Goal: Transaction & Acquisition: Purchase product/service

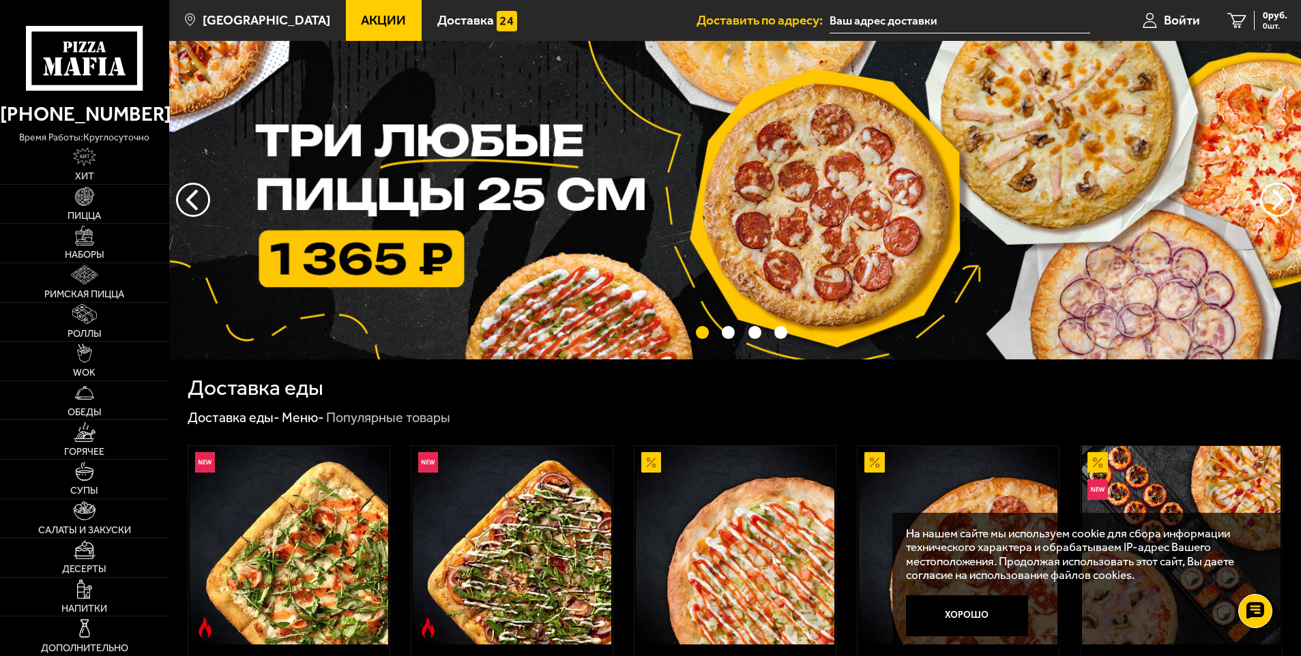
click at [846, 12] on input "text" at bounding box center [960, 20] width 260 height 25
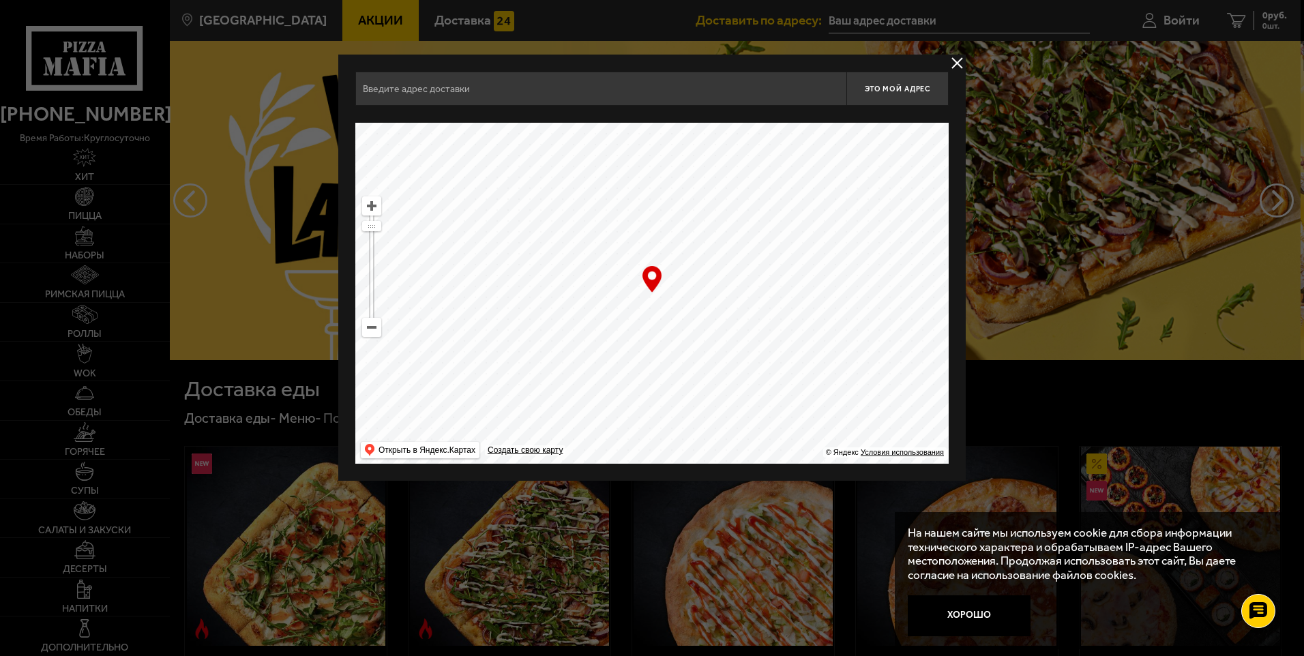
click at [634, 96] on input "text" at bounding box center [600, 89] width 491 height 34
type input "м"
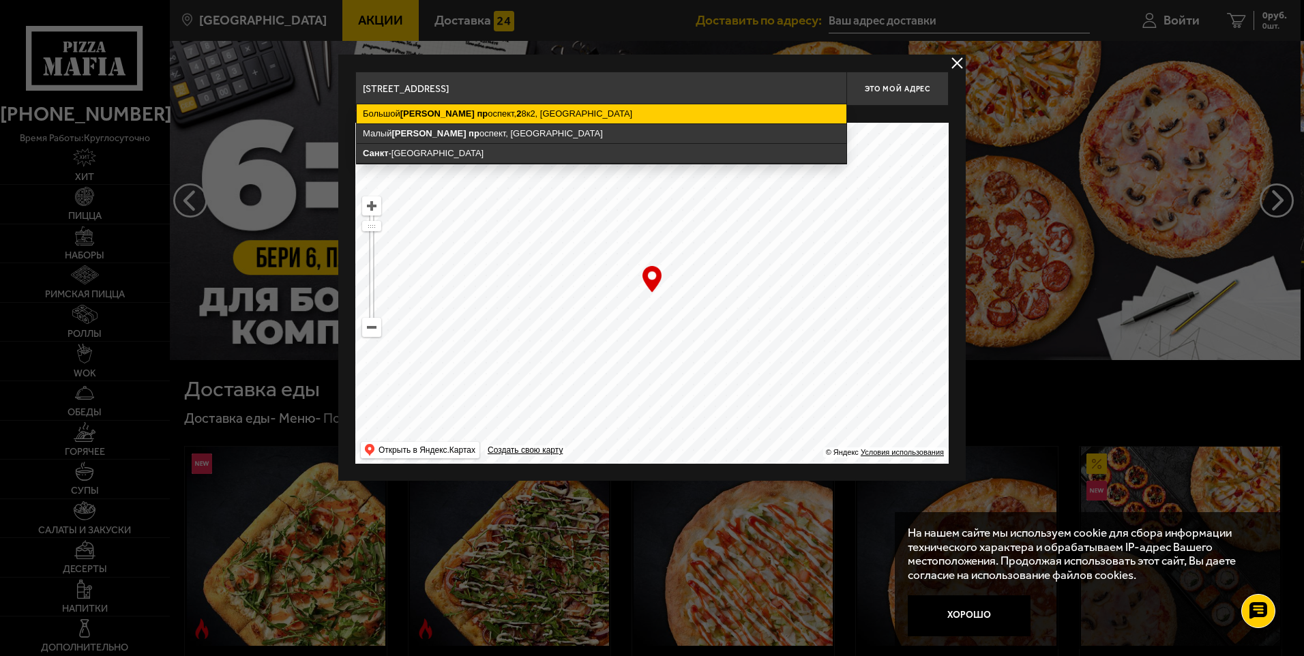
click at [601, 111] on ymaps "[STREET_ADDRESS]" at bounding box center [602, 113] width 490 height 19
type input "[STREET_ADDRESS]"
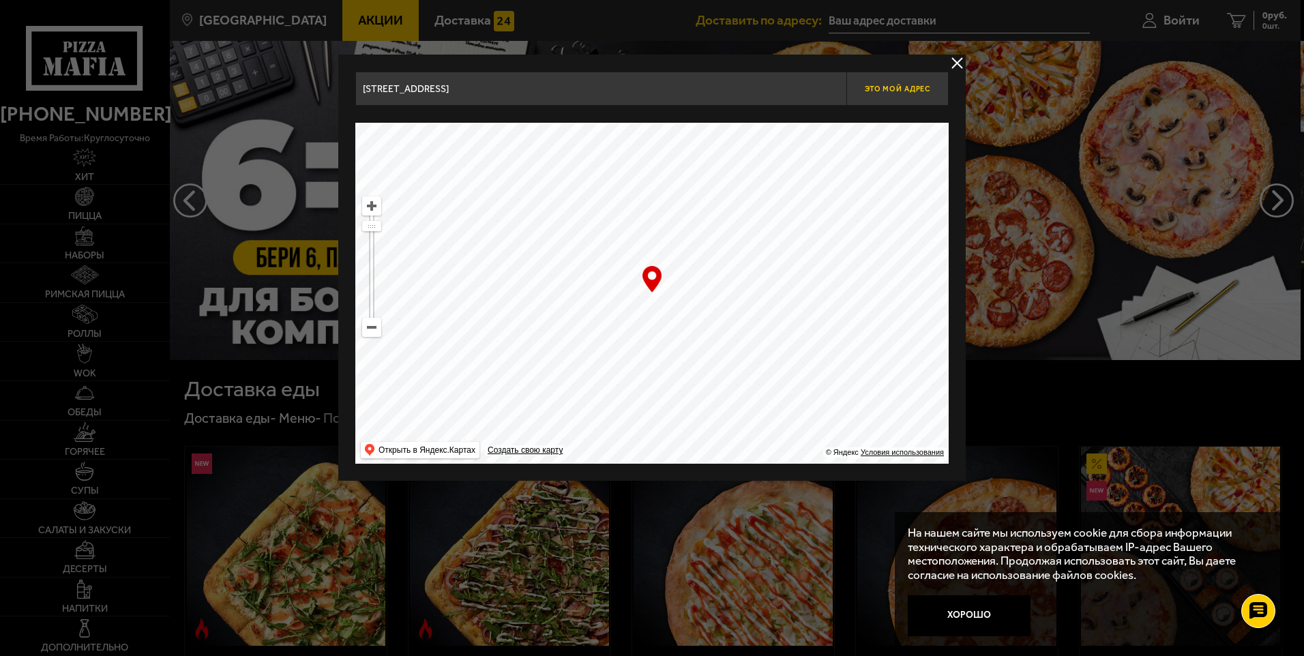
click at [917, 85] on span "Это мой адрес" at bounding box center [897, 89] width 65 height 9
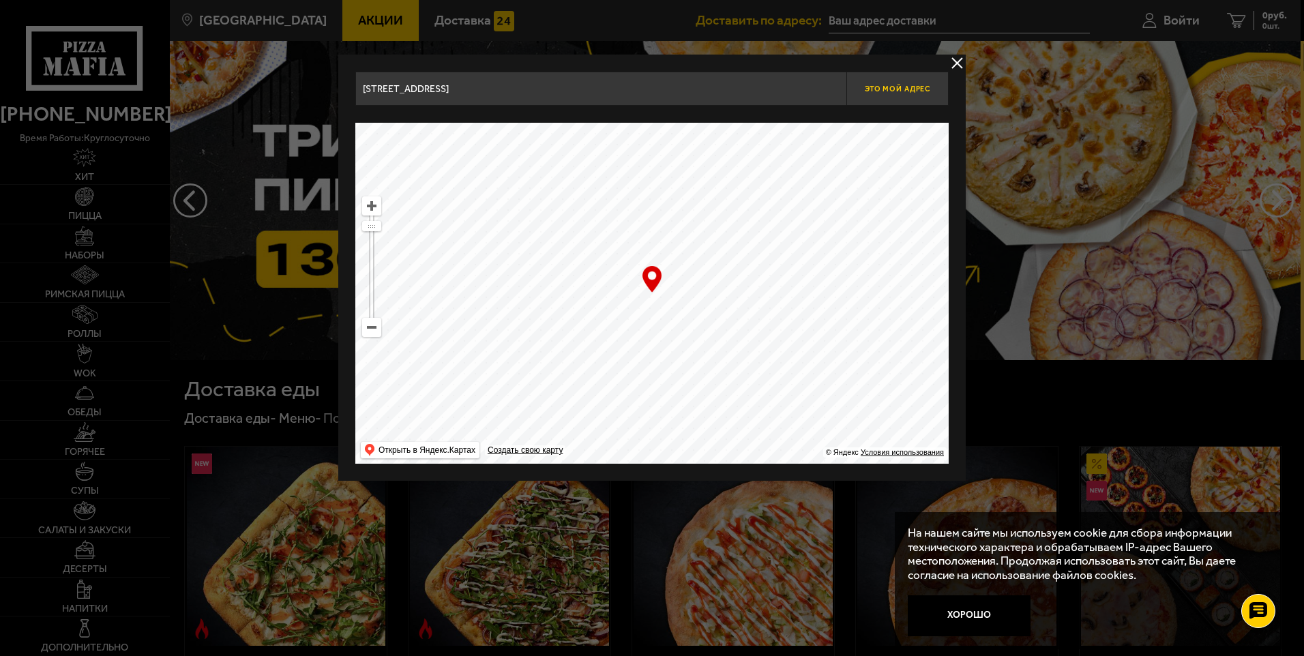
type input "[STREET_ADDRESS]"
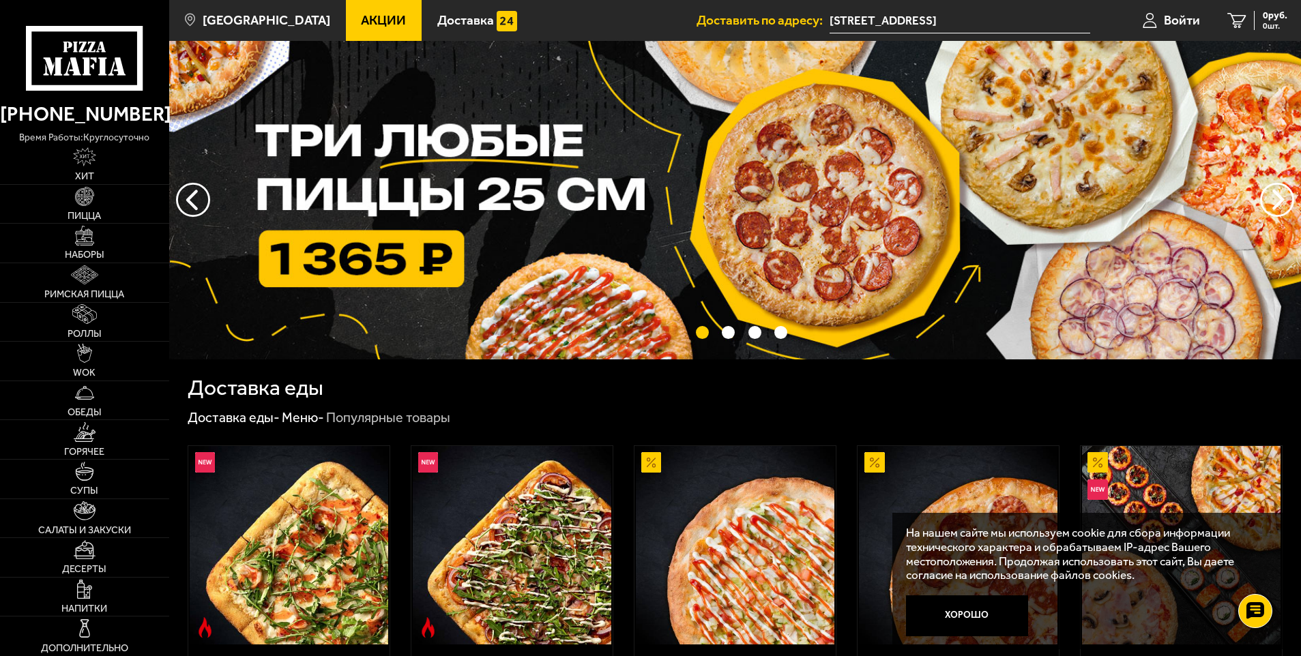
click at [356, 265] on img at bounding box center [735, 200] width 1132 height 319
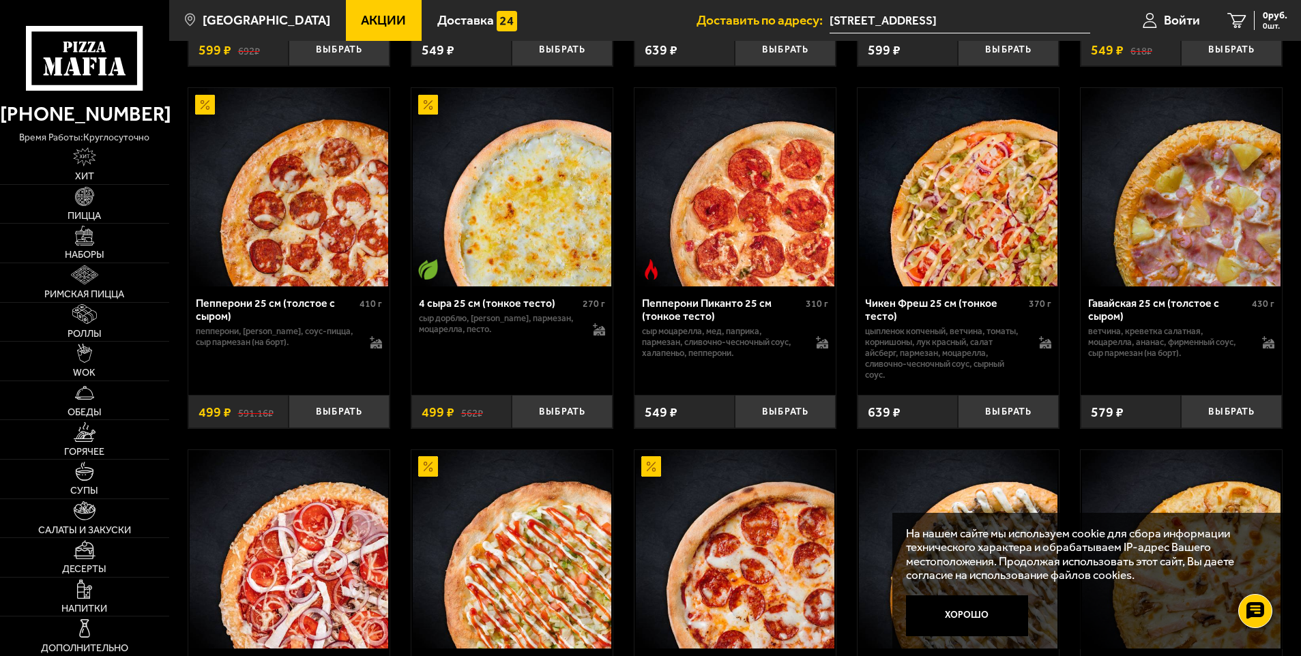
scroll to position [819, 0]
click at [780, 414] on button "Выбрать" at bounding box center [785, 412] width 101 height 33
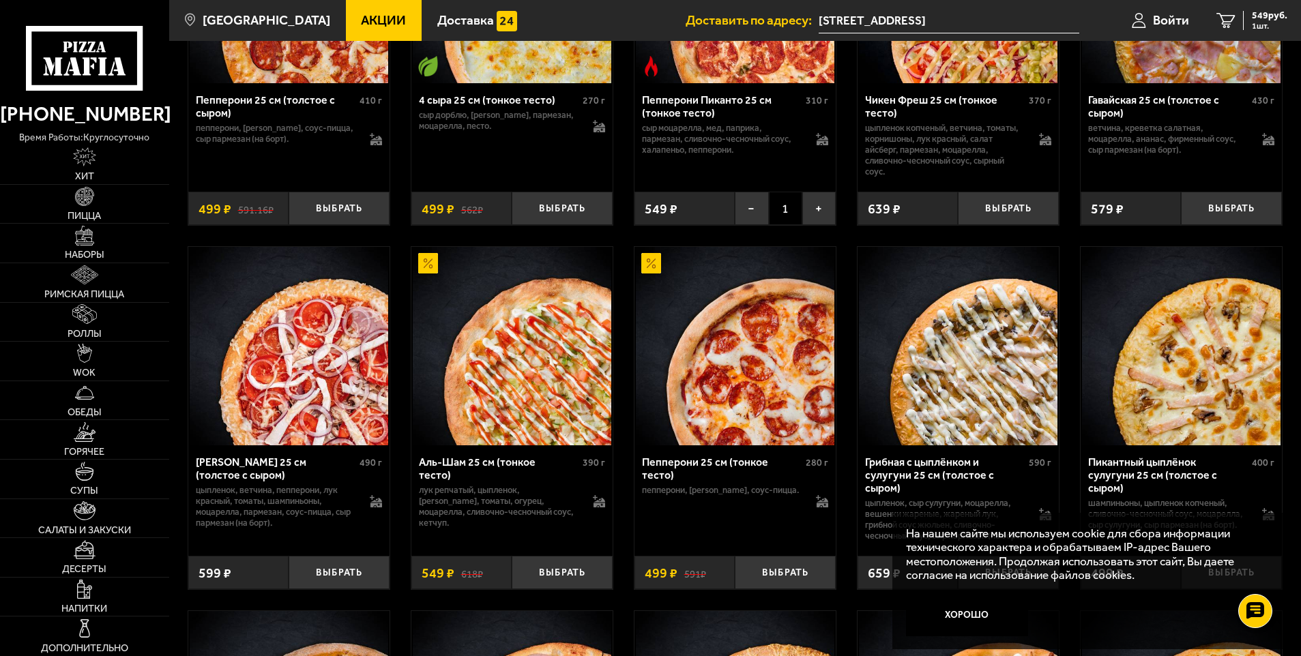
scroll to position [1092, 0]
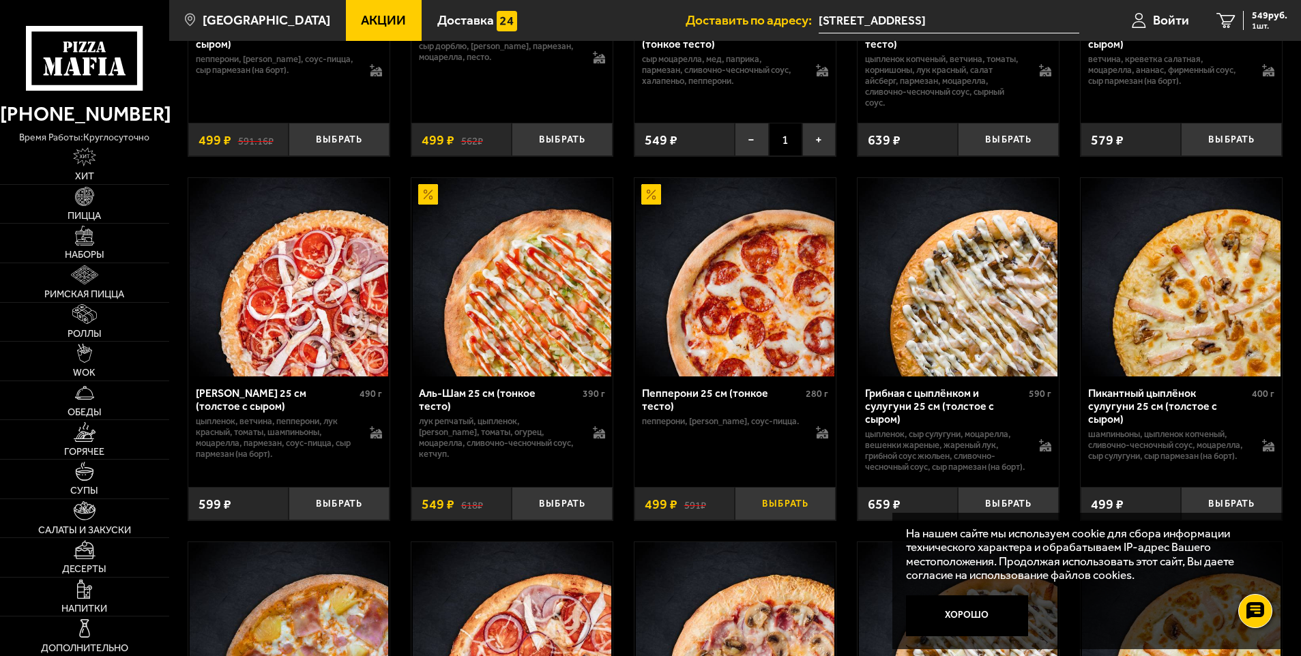
click at [783, 518] on button "Выбрать" at bounding box center [785, 503] width 101 height 33
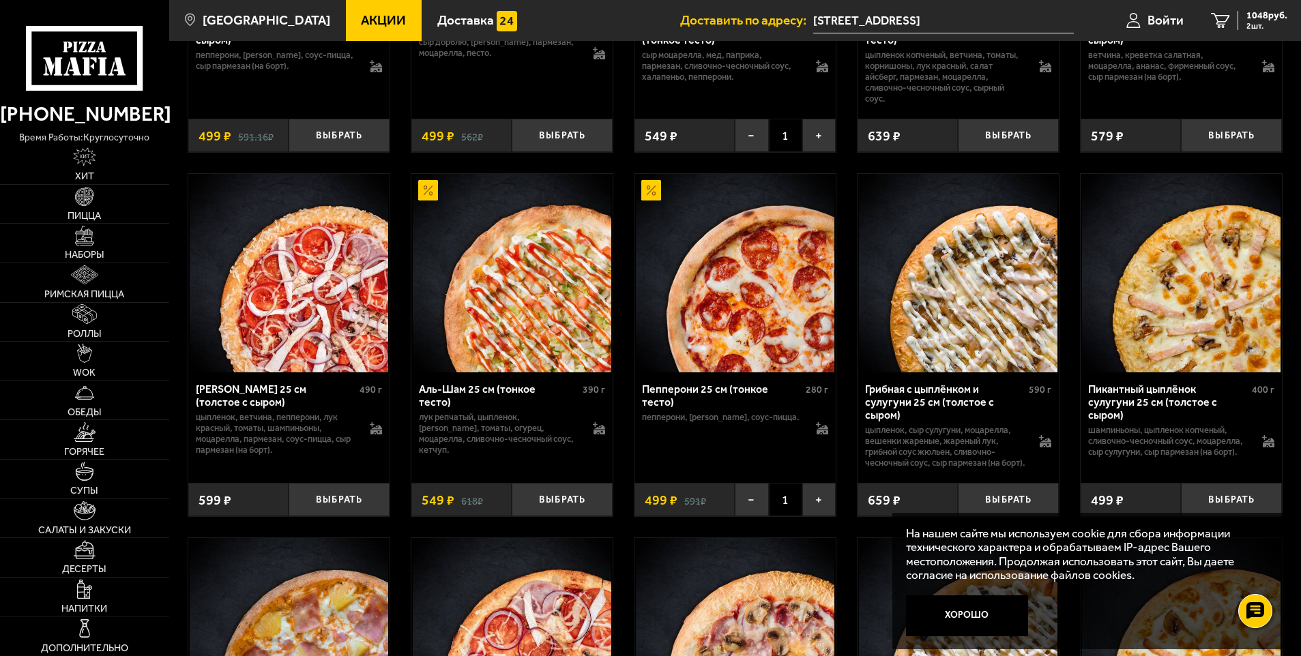
scroll to position [1160, 0]
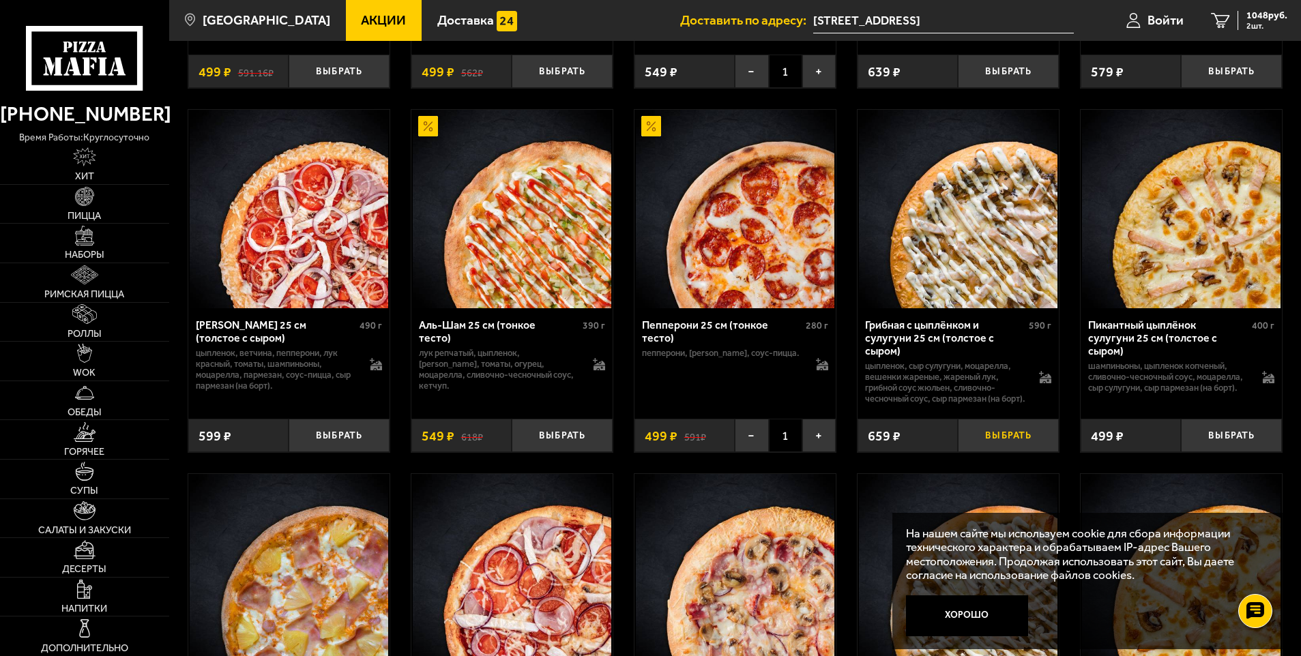
click at [1001, 452] on button "Выбрать" at bounding box center [1008, 435] width 101 height 33
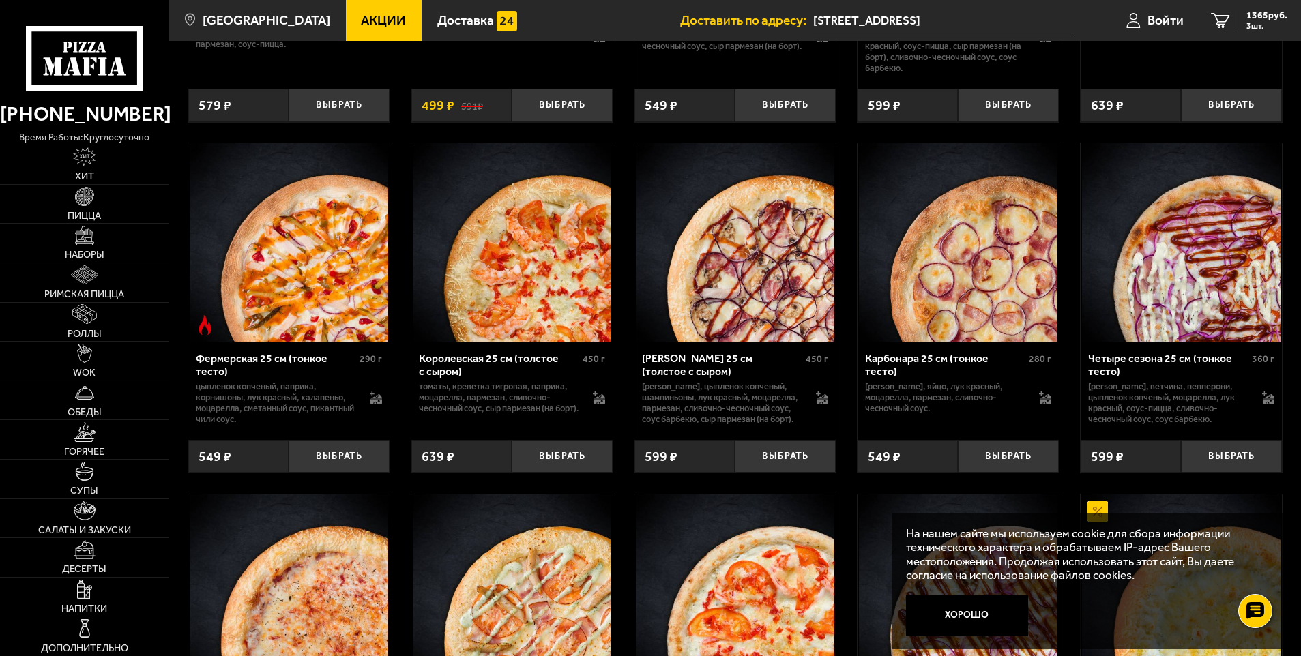
scroll to position [2592, 0]
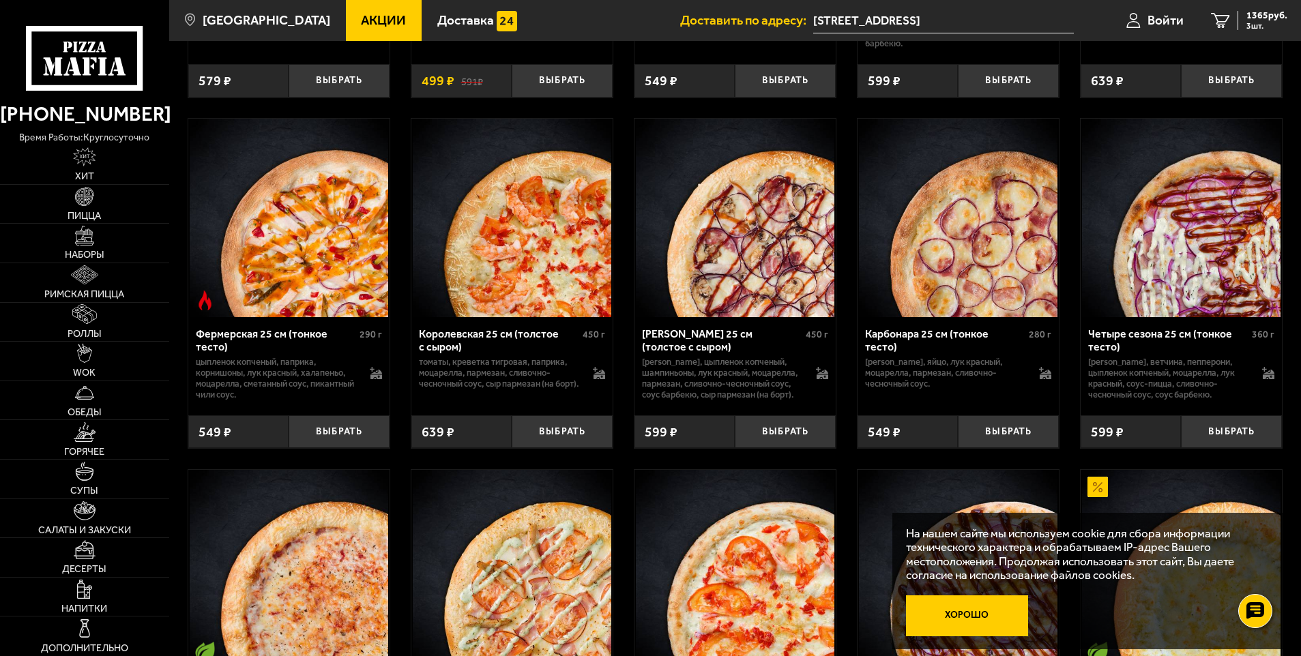
click at [971, 611] on button "Хорошо" at bounding box center [967, 616] width 122 height 41
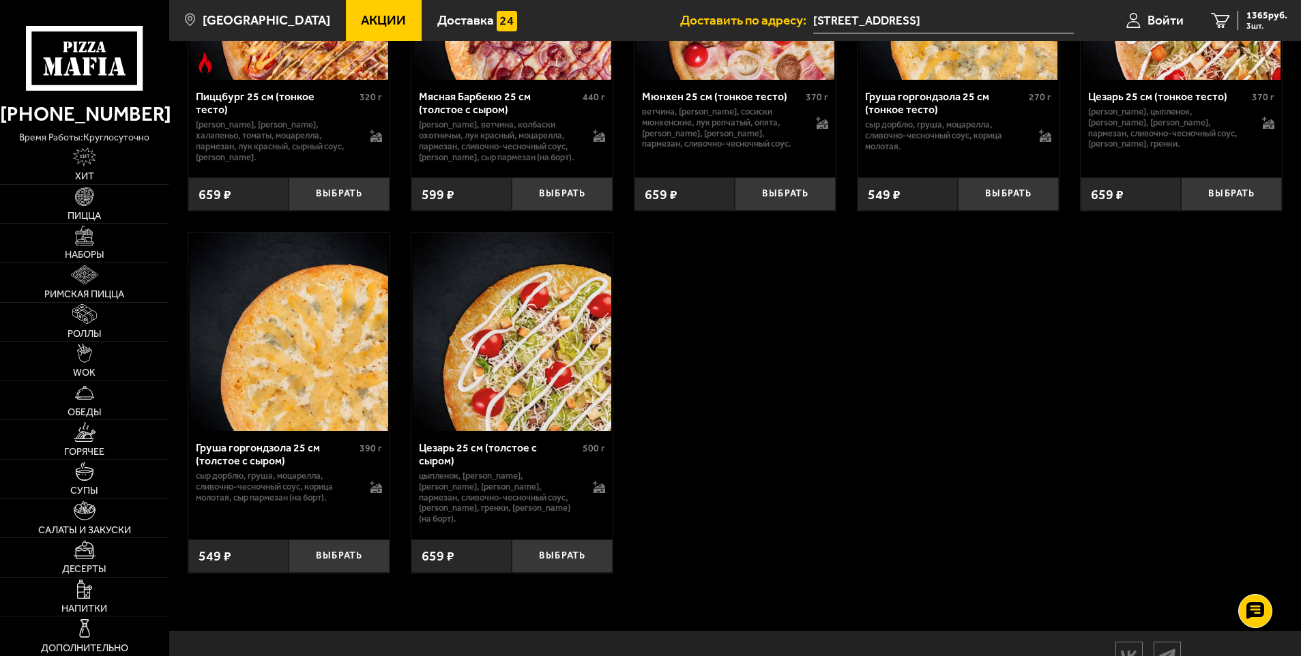
scroll to position [3766, 0]
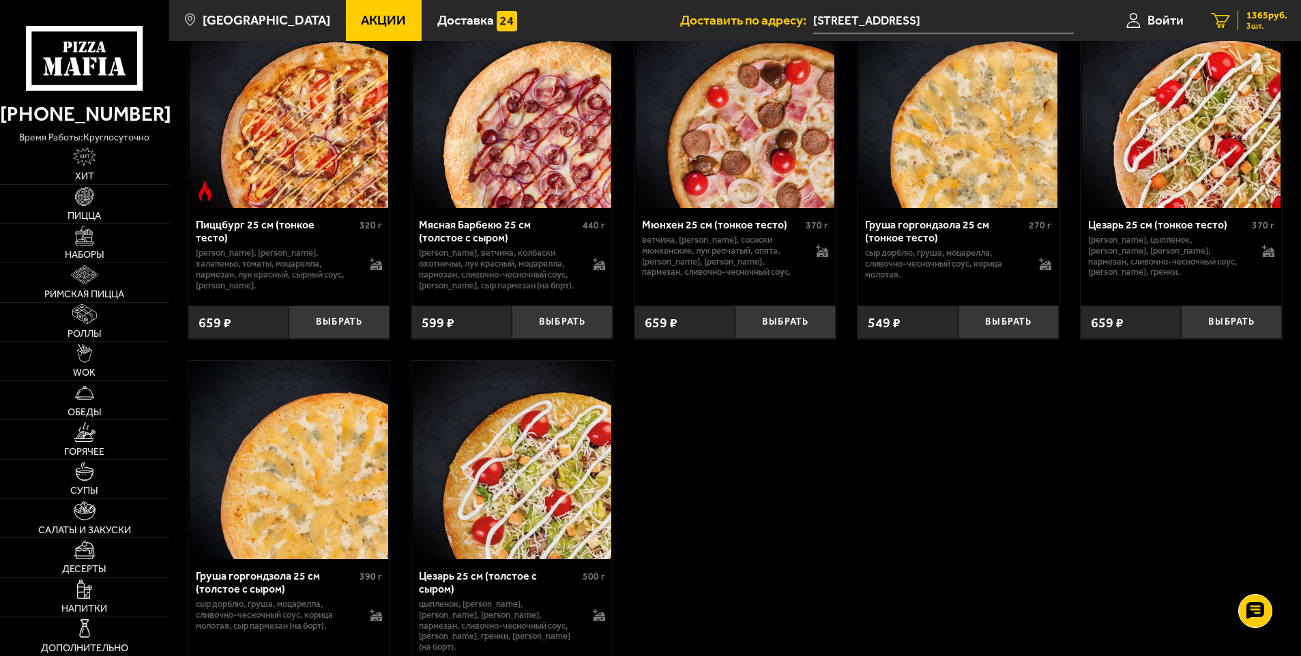
click at [1225, 20] on icon "3" at bounding box center [1220, 21] width 18 height 16
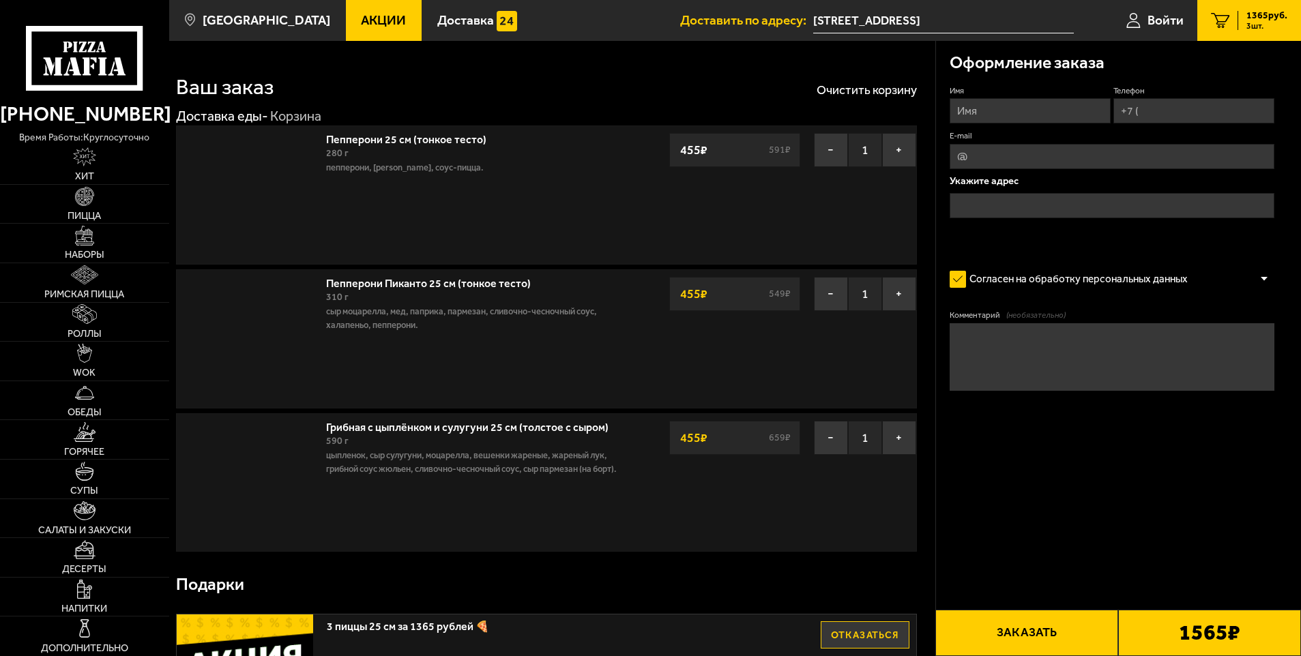
type input "[STREET_ADDRESS]"
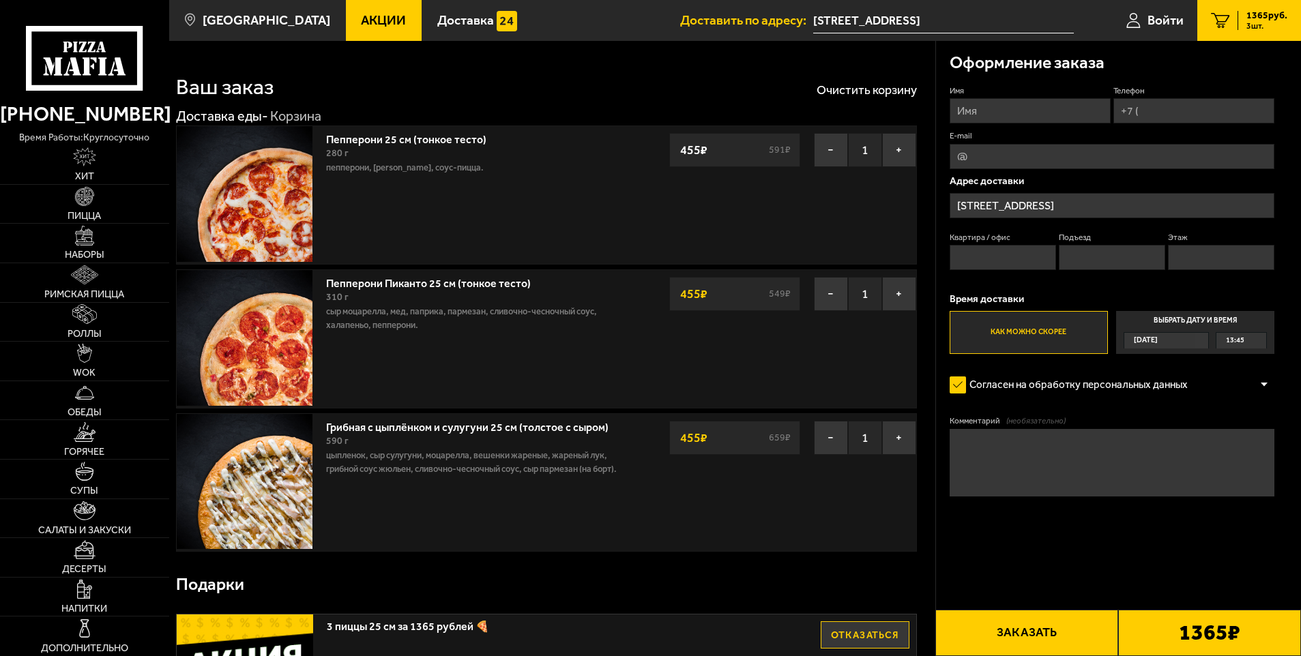
click at [988, 115] on input "Имя" at bounding box center [1030, 110] width 161 height 25
type input "[PERSON_NAME]"
type input "[EMAIL_ADDRESS][DOMAIN_NAME]"
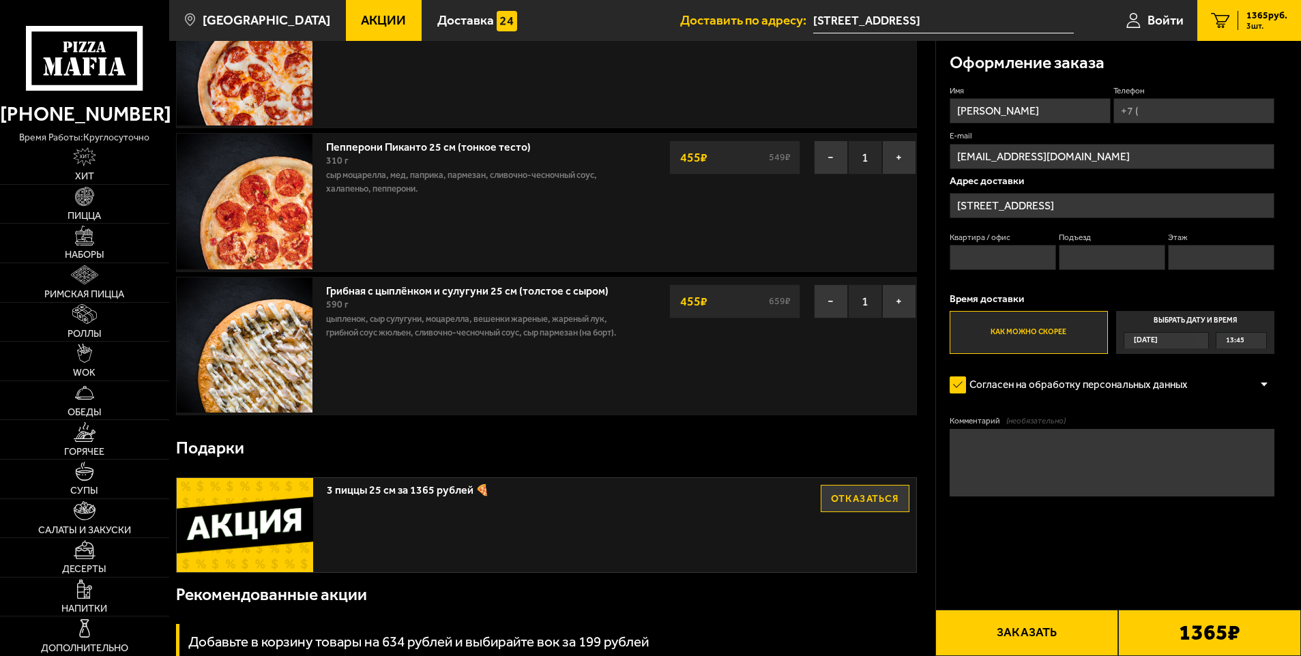
click at [1029, 633] on button "Заказать" at bounding box center [1026, 633] width 183 height 46
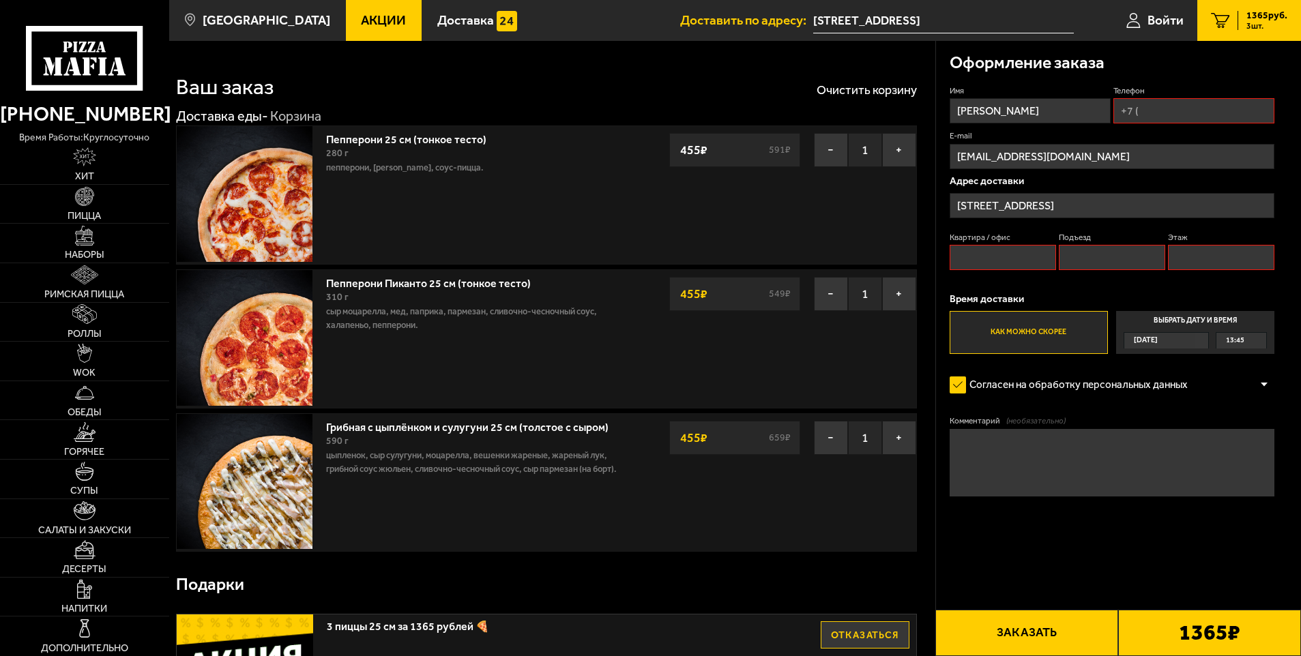
click at [991, 259] on input "Квартира / офис" at bounding box center [1003, 257] width 107 height 25
type input "2"
click at [1040, 627] on button "Заказать" at bounding box center [1026, 633] width 183 height 46
click at [1125, 261] on input "Подъезд" at bounding box center [1112, 257] width 107 height 25
type input "1"
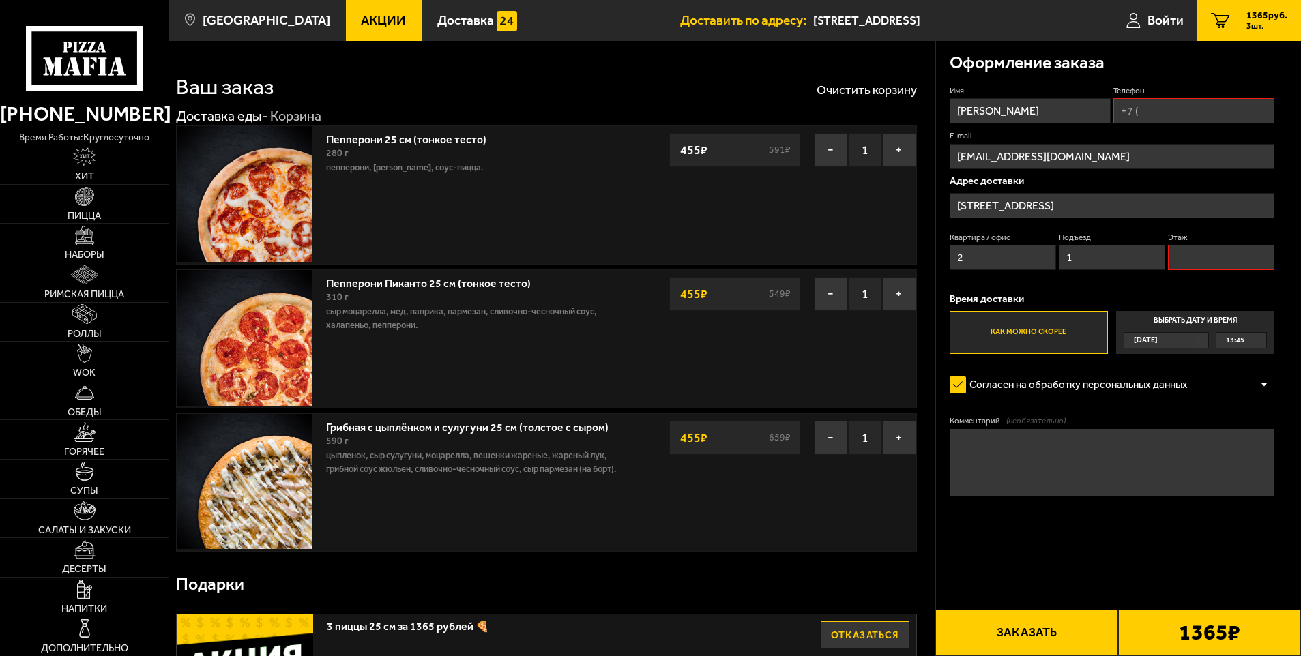
click at [1198, 256] on input "Этаж" at bounding box center [1221, 257] width 107 height 25
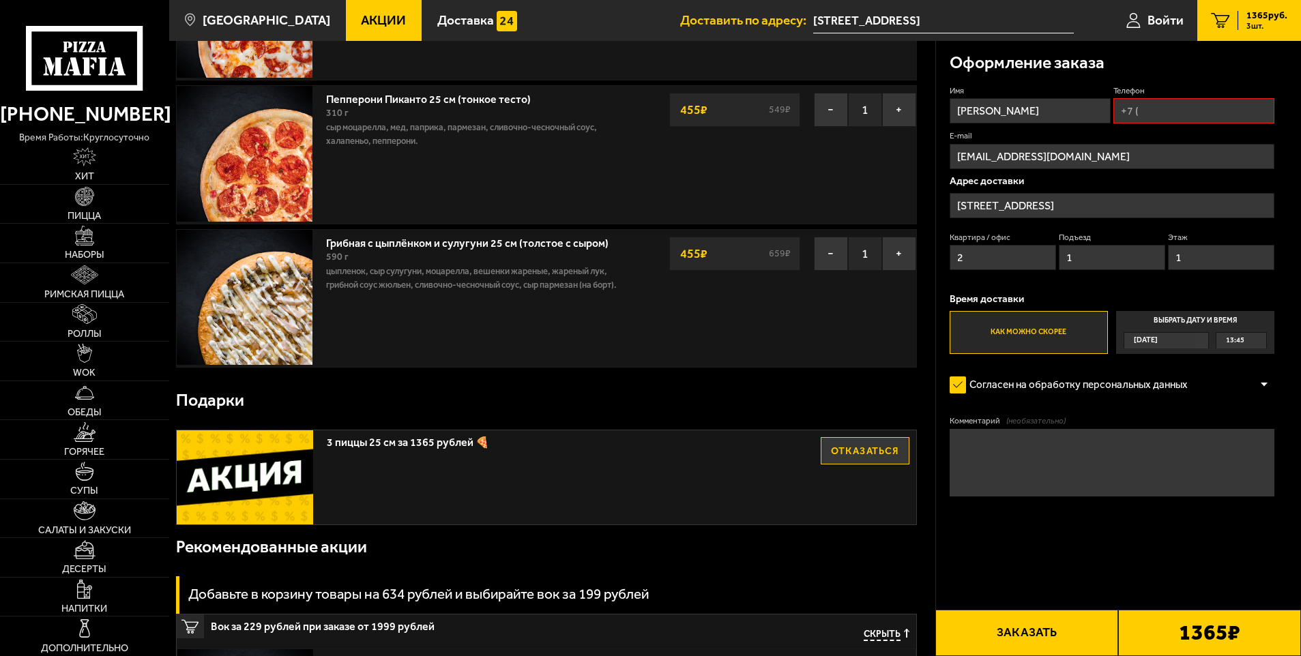
scroll to position [205, 0]
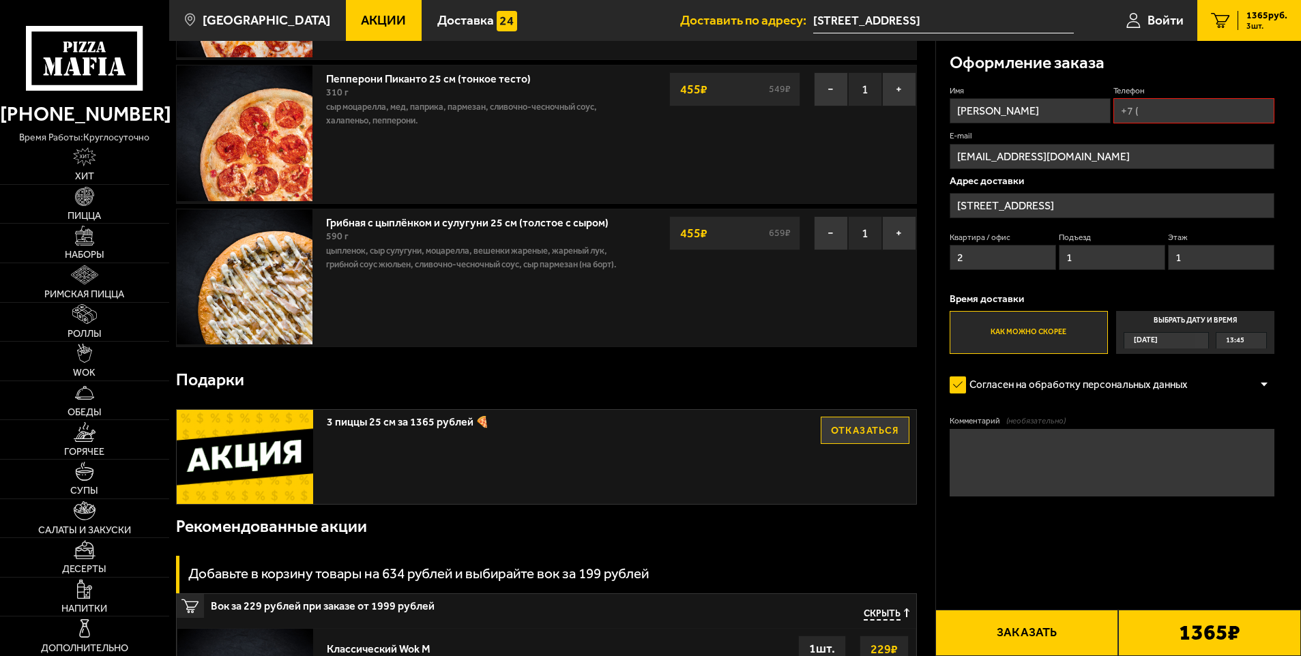
type input "1"
click at [1038, 635] on button "Заказать" at bounding box center [1026, 633] width 183 height 46
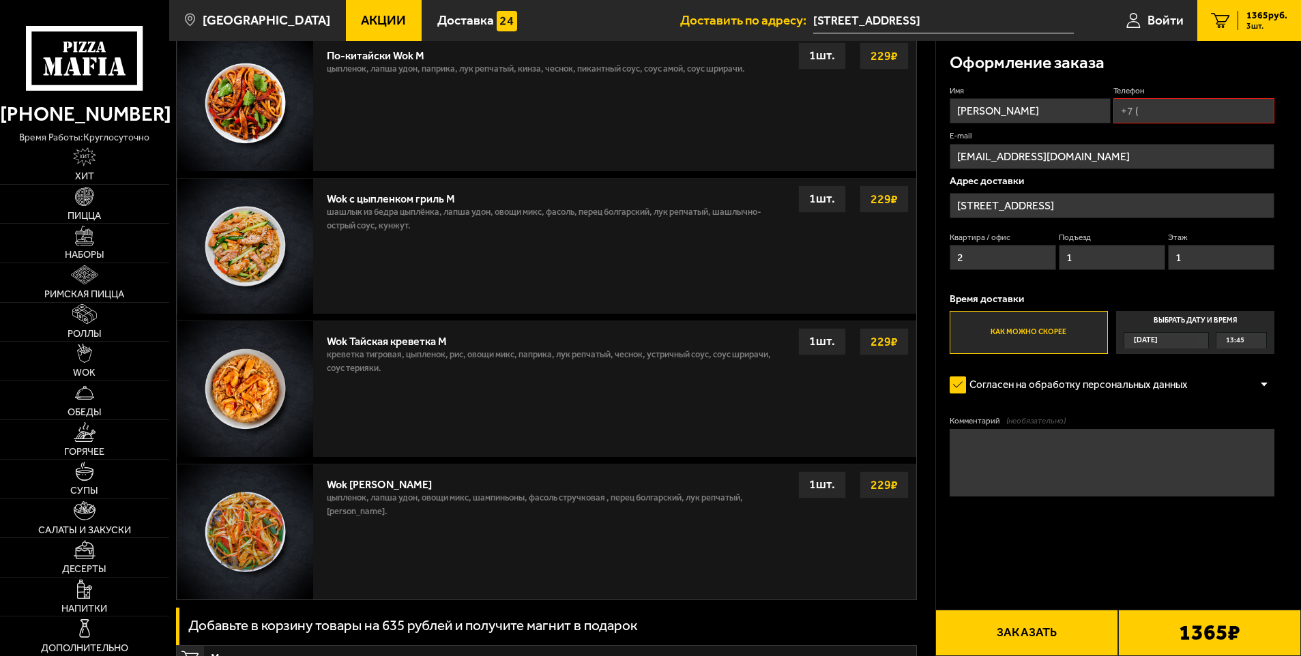
scroll to position [1160, 0]
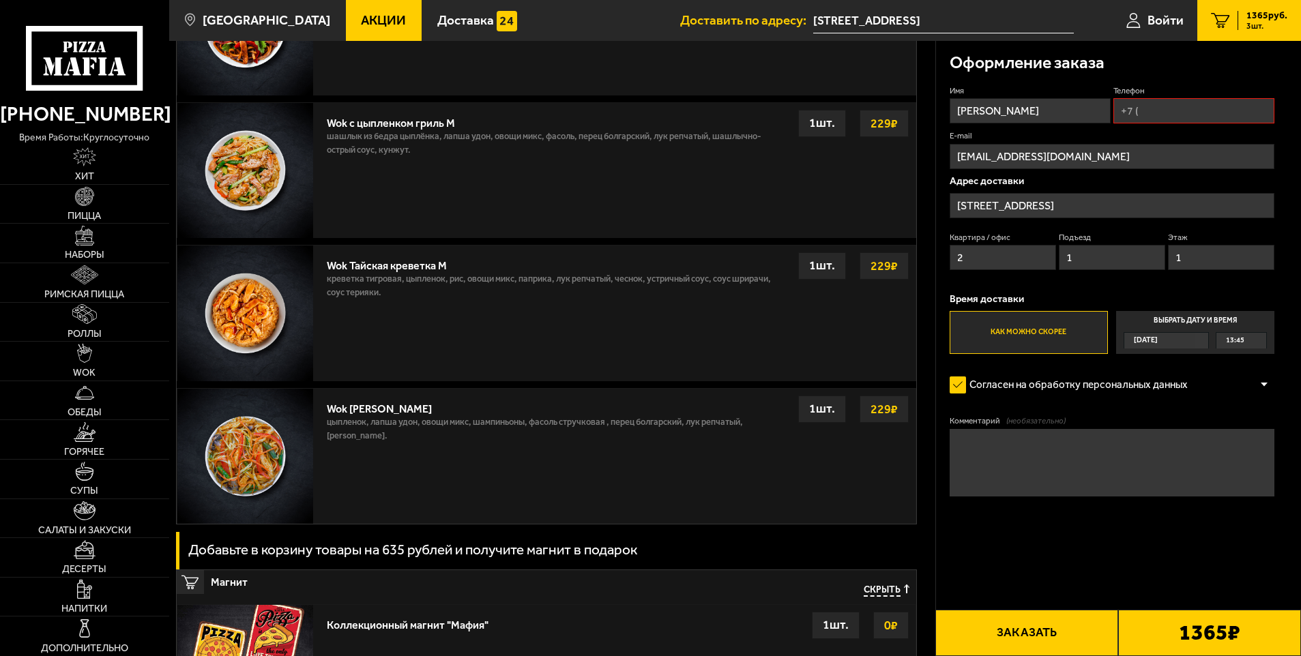
click at [1046, 636] on button "Заказать" at bounding box center [1026, 633] width 183 height 46
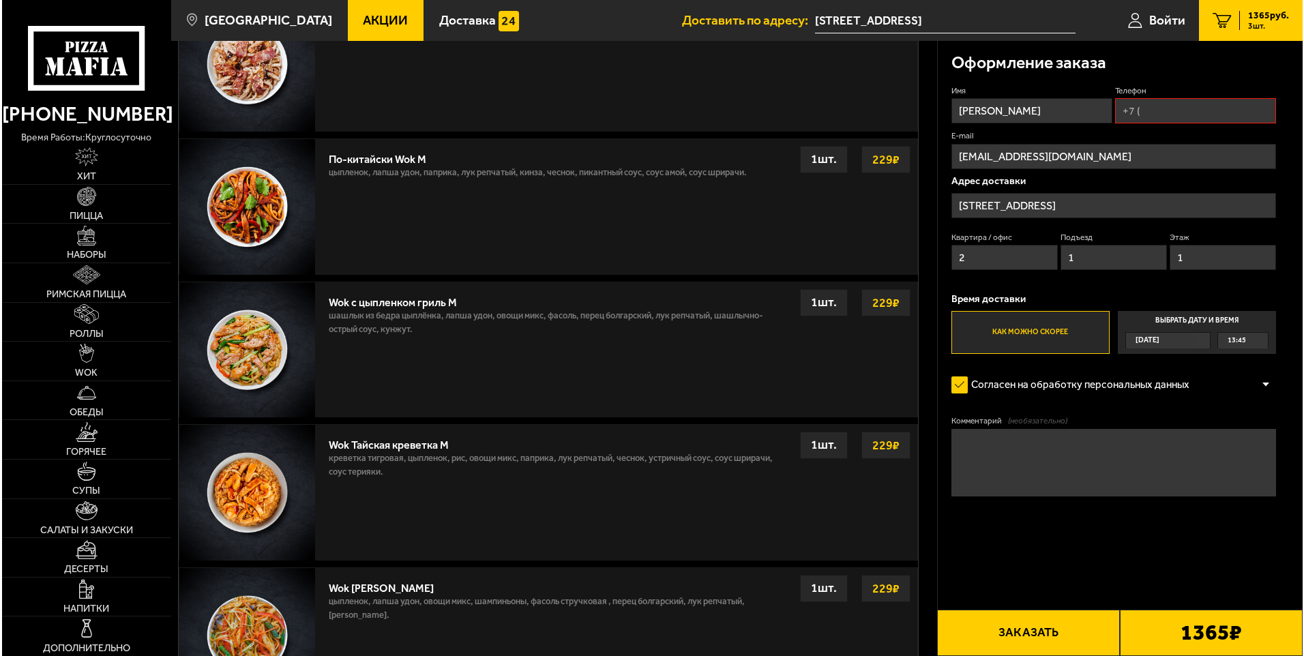
scroll to position [1003, 0]
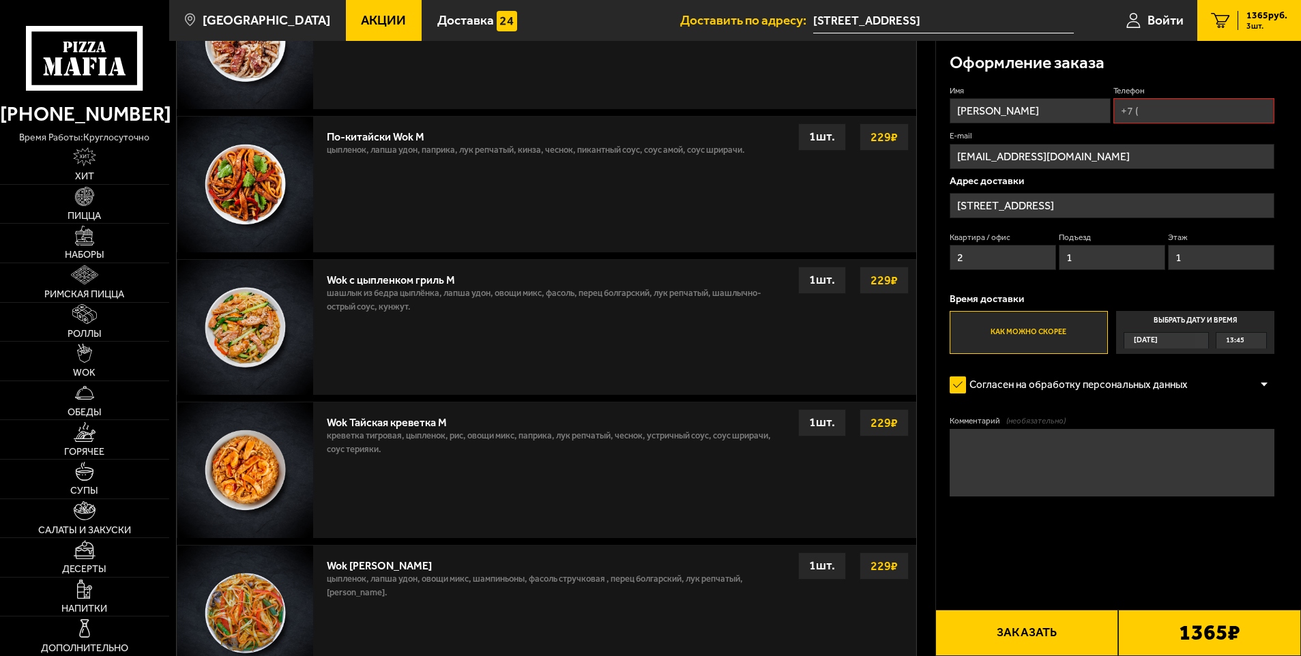
click at [1155, 111] on input "Телефон" at bounding box center [1193, 110] width 161 height 25
type input "[PHONE_NUMBER]"
type textarea "доставка в БЦ Мезон Плаза, [DATE] период с 12 до 13 час."
type input "[PHONE_NUMBER]"
click at [1044, 629] on button "Заказать" at bounding box center [1026, 633] width 183 height 46
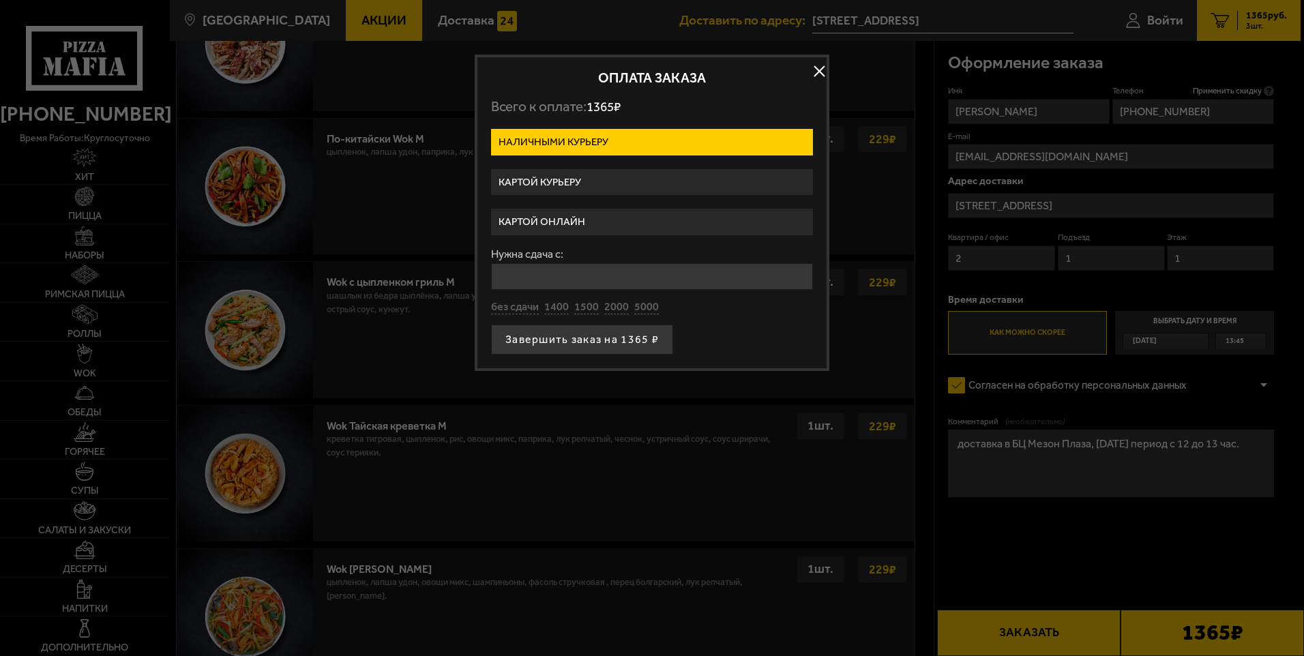
click at [579, 177] on label "Картой курьеру" at bounding box center [652, 182] width 322 height 27
click at [0, 0] on input "Картой курьеру" at bounding box center [0, 0] width 0 height 0
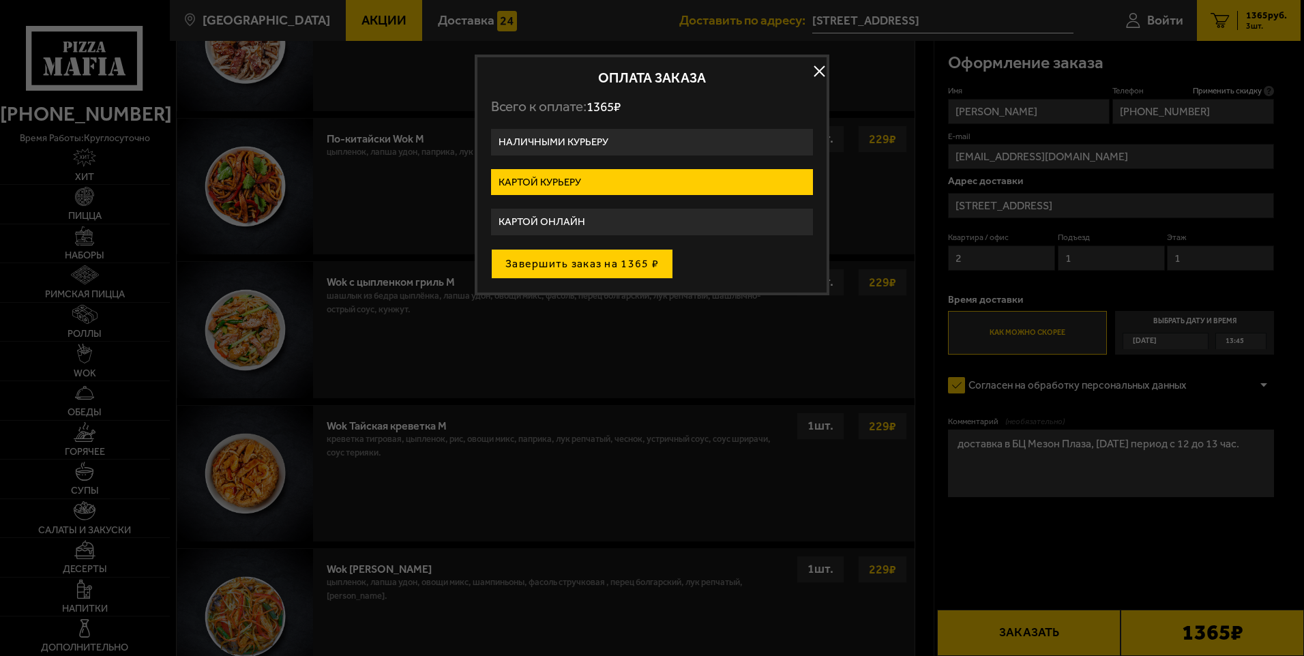
click at [580, 264] on button "Завершить заказ на 1365 ₽" at bounding box center [582, 264] width 182 height 30
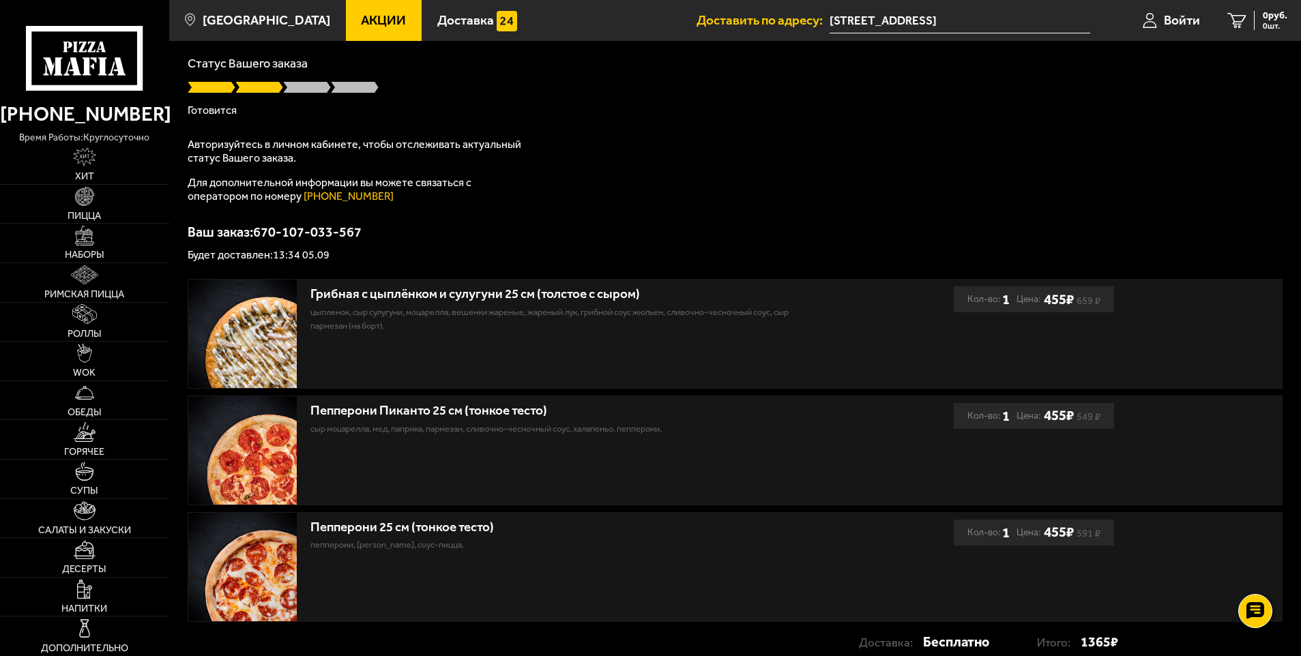
scroll to position [68, 0]
